Goal: Task Accomplishment & Management: Manage account settings

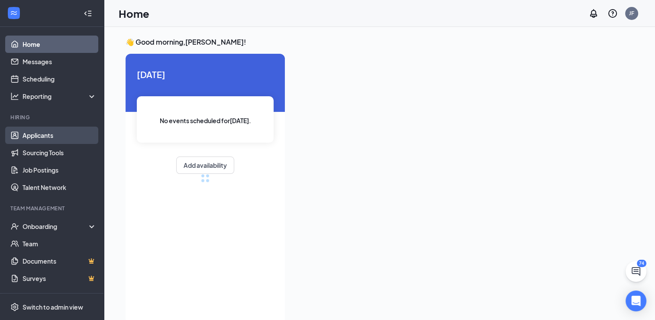
click at [61, 139] on link "Applicants" at bounding box center [60, 134] width 74 height 17
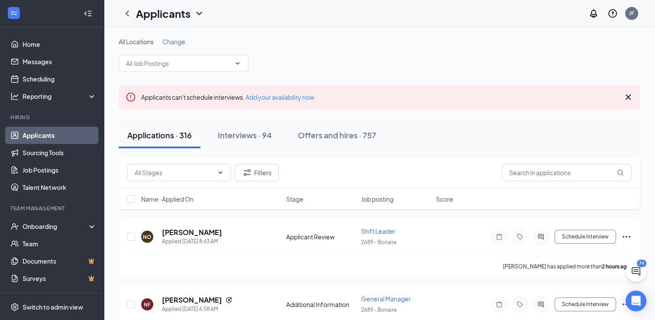
click at [627, 98] on icon "Cross" at bounding box center [628, 96] width 5 height 5
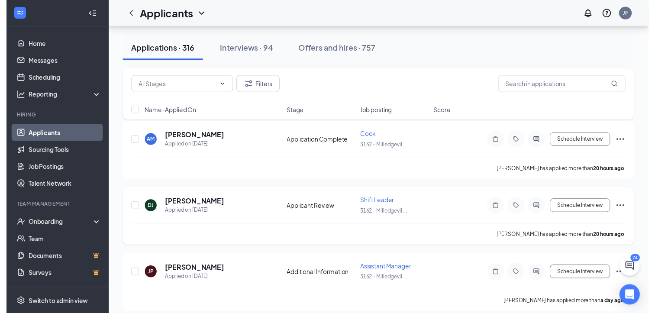
scroll to position [909, 0]
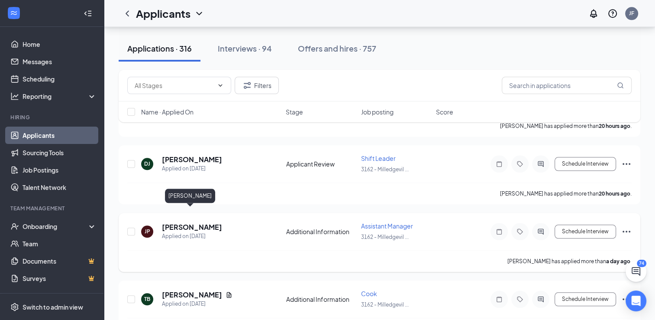
click at [196, 222] on h5 "[PERSON_NAME]" at bounding box center [192, 227] width 60 height 10
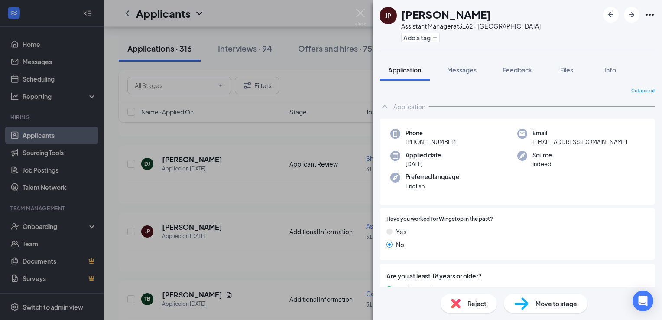
click at [224, 193] on div "[PERSON_NAME] Assistant Manager at 3162 - [GEOGRAPHIC_DATA] Add a tag Applicati…" at bounding box center [331, 160] width 662 height 320
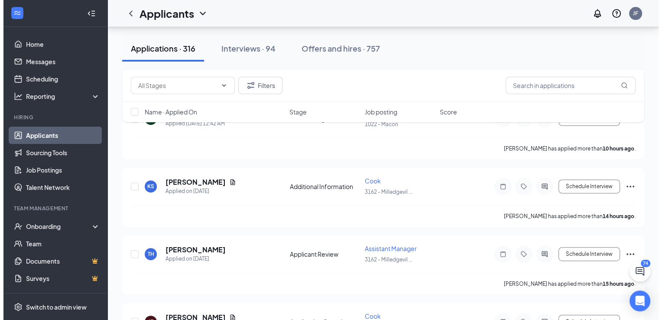
scroll to position [390, 0]
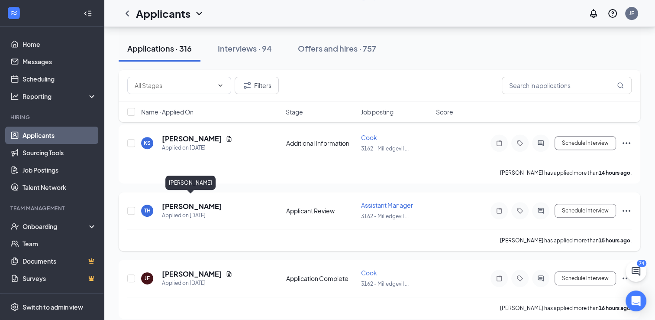
click at [204, 201] on h5 "[PERSON_NAME]" at bounding box center [192, 206] width 60 height 10
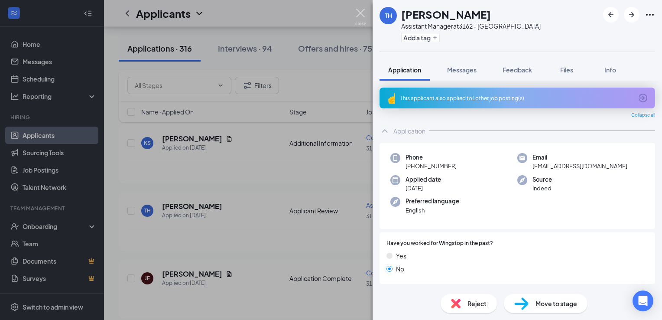
click at [359, 16] on img at bounding box center [360, 17] width 11 height 17
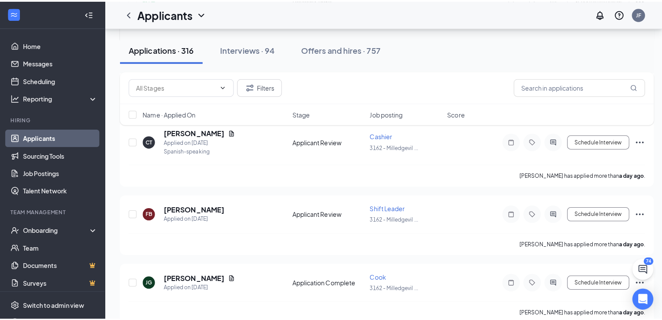
scroll to position [1516, 0]
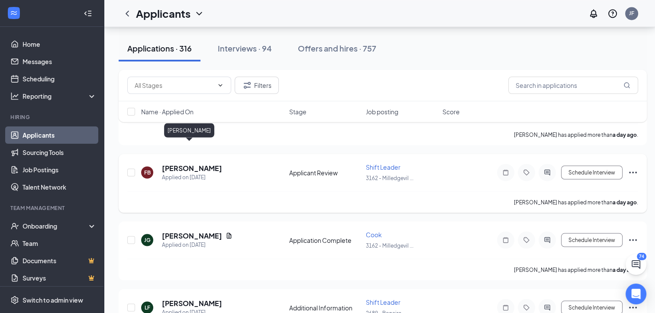
click at [194, 163] on h5 "[PERSON_NAME]" at bounding box center [192, 168] width 60 height 10
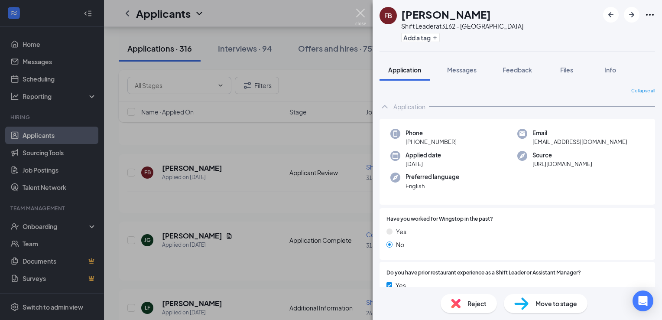
click at [360, 11] on img at bounding box center [360, 17] width 11 height 17
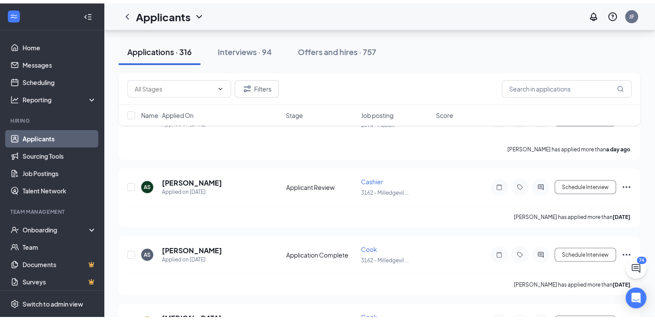
scroll to position [433, 0]
